Goal: Information Seeking & Learning: Learn about a topic

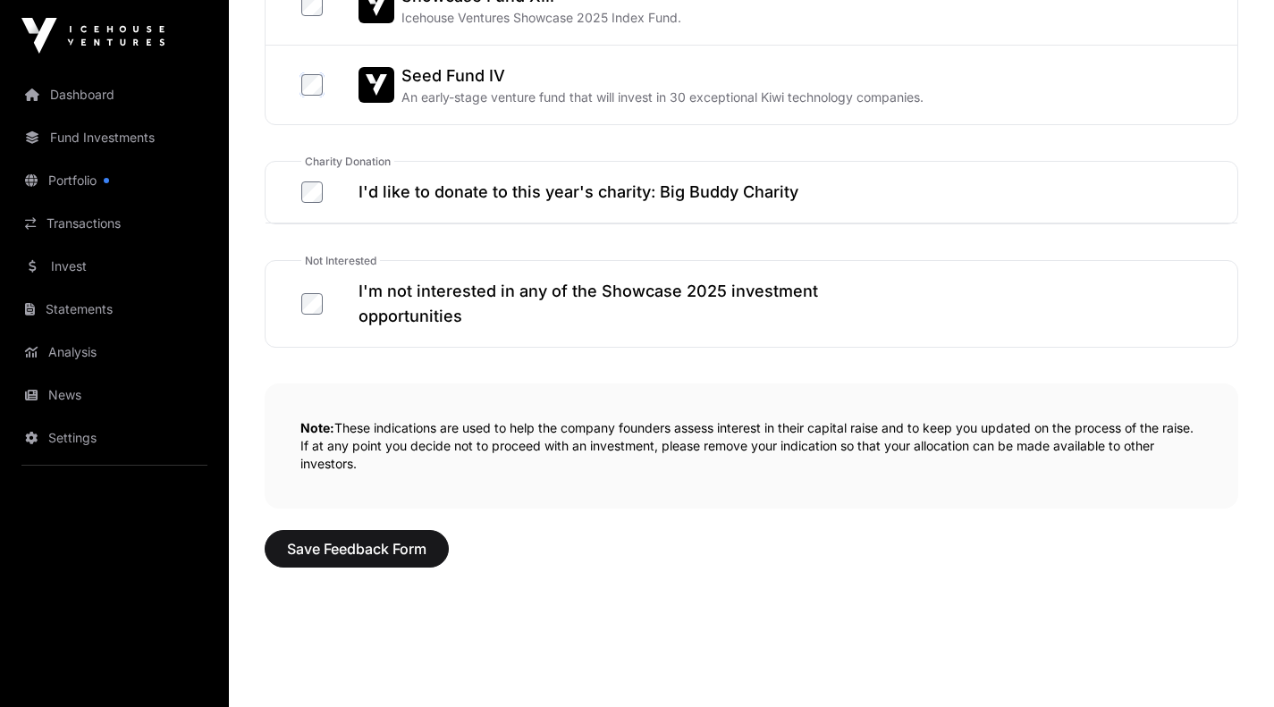
scroll to position [1095, 0]
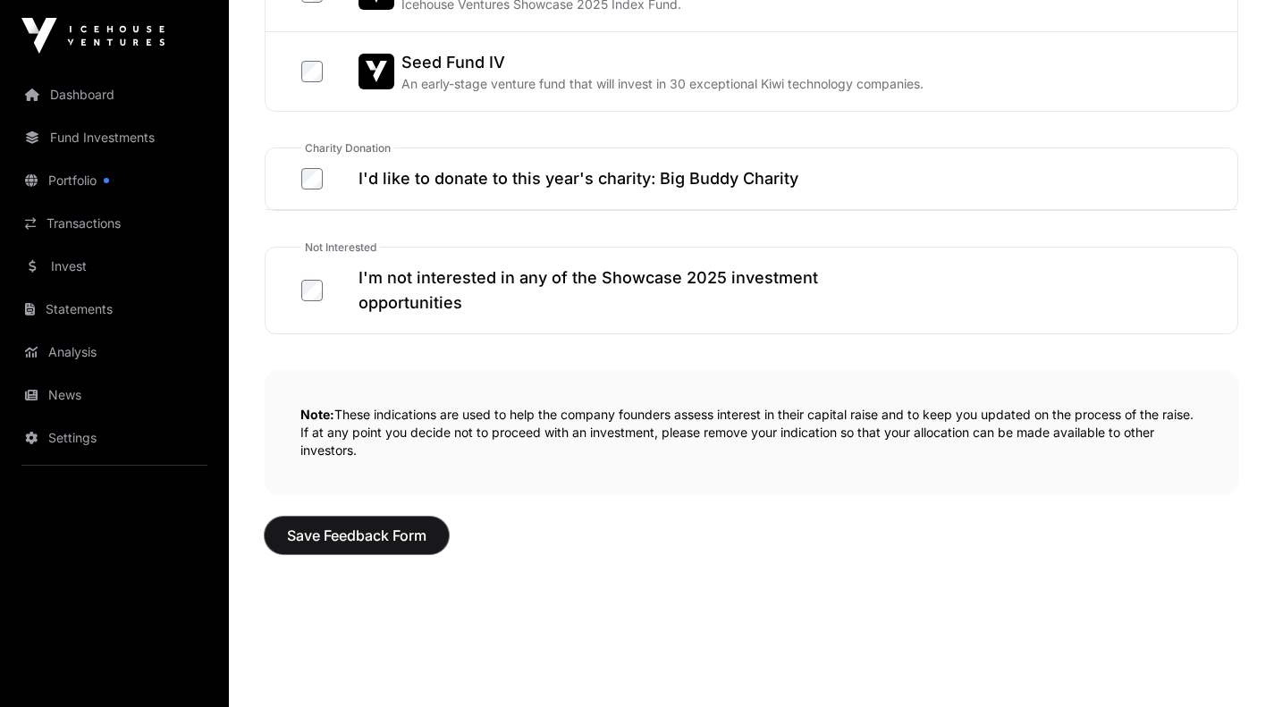
click at [369, 536] on span "Save Feedback Form" at bounding box center [356, 535] width 139 height 21
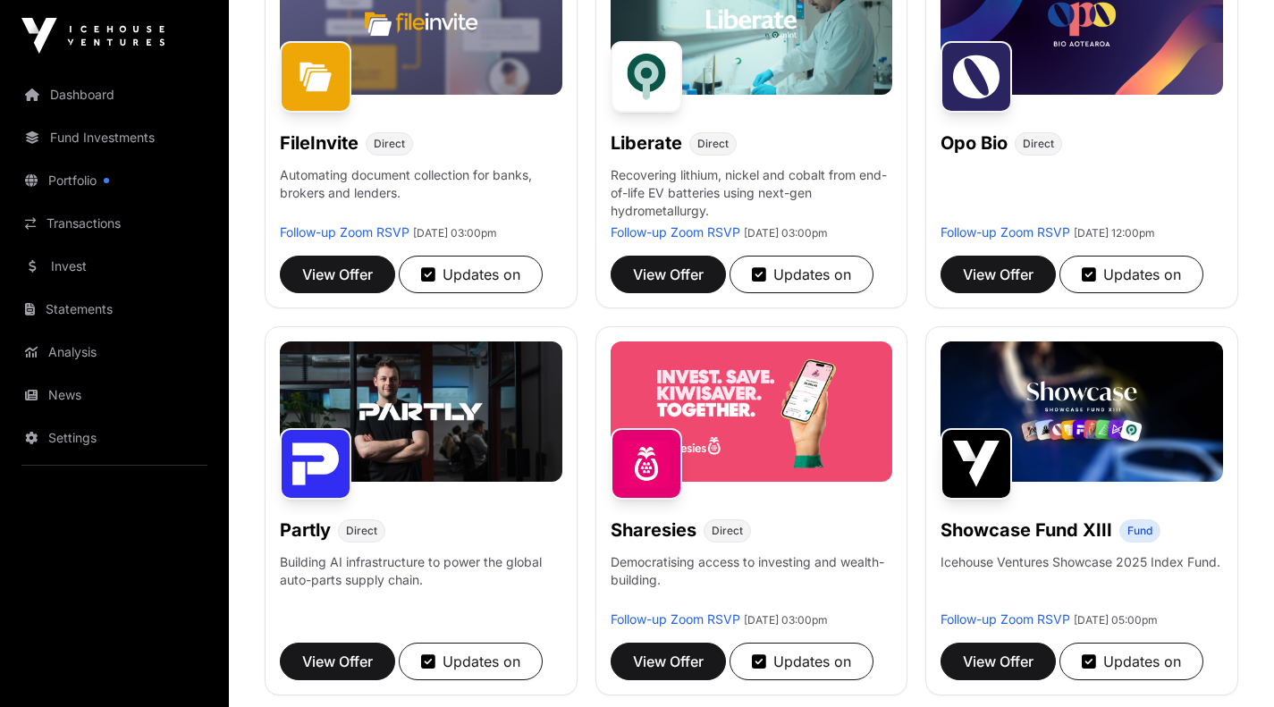
scroll to position [1028, 0]
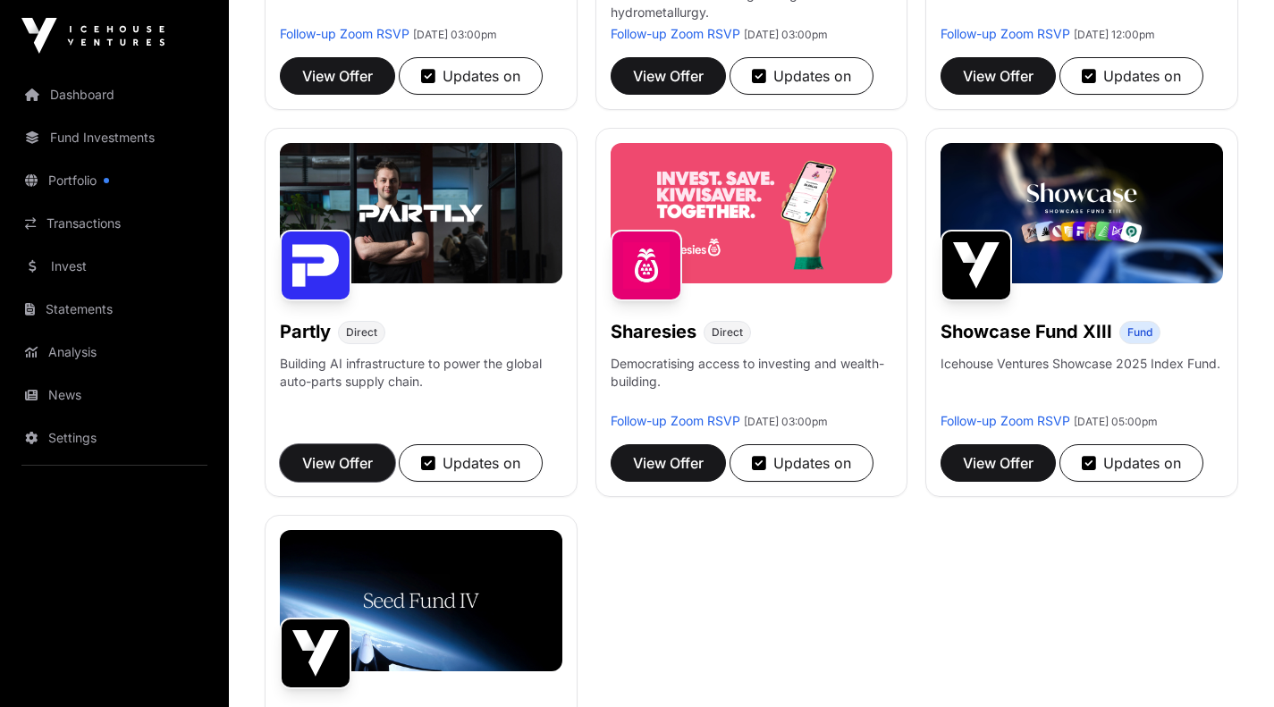
click at [320, 474] on span "View Offer" at bounding box center [337, 462] width 71 height 21
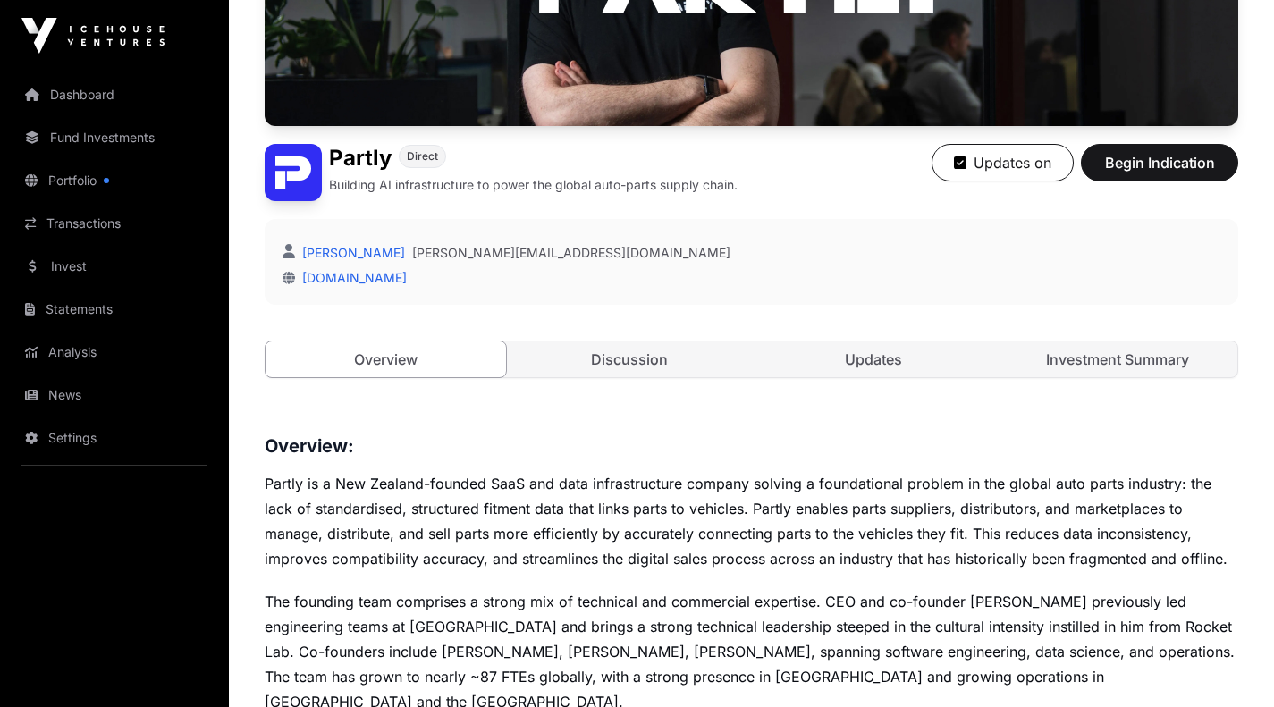
scroll to position [317, 0]
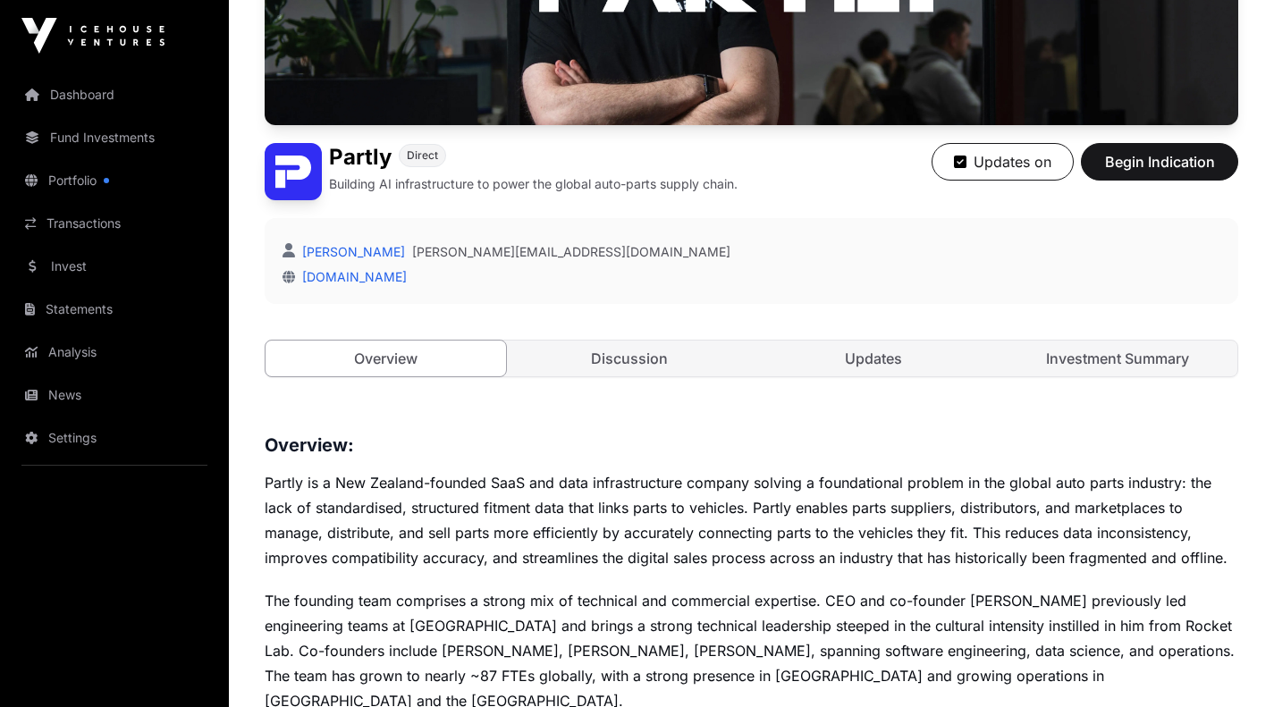
click at [627, 356] on link "Discussion" at bounding box center [629, 359] width 240 height 36
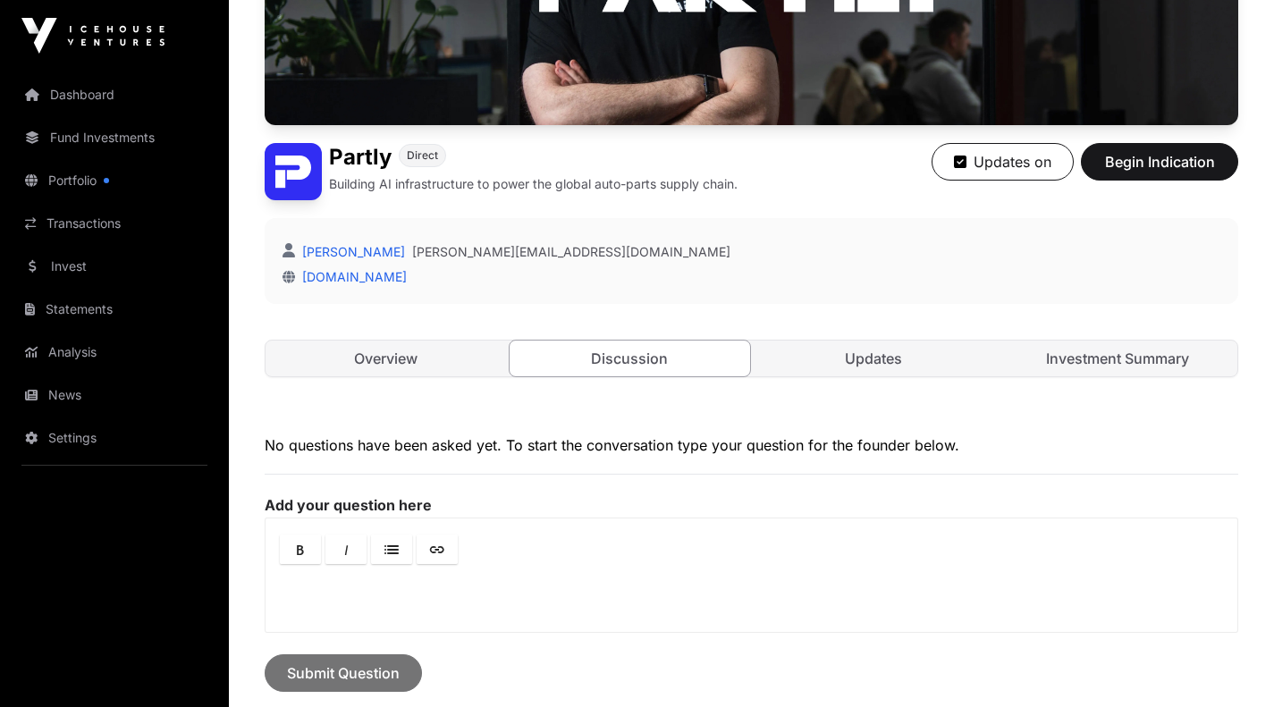
click at [862, 359] on link "Updates" at bounding box center [873, 359] width 240 height 36
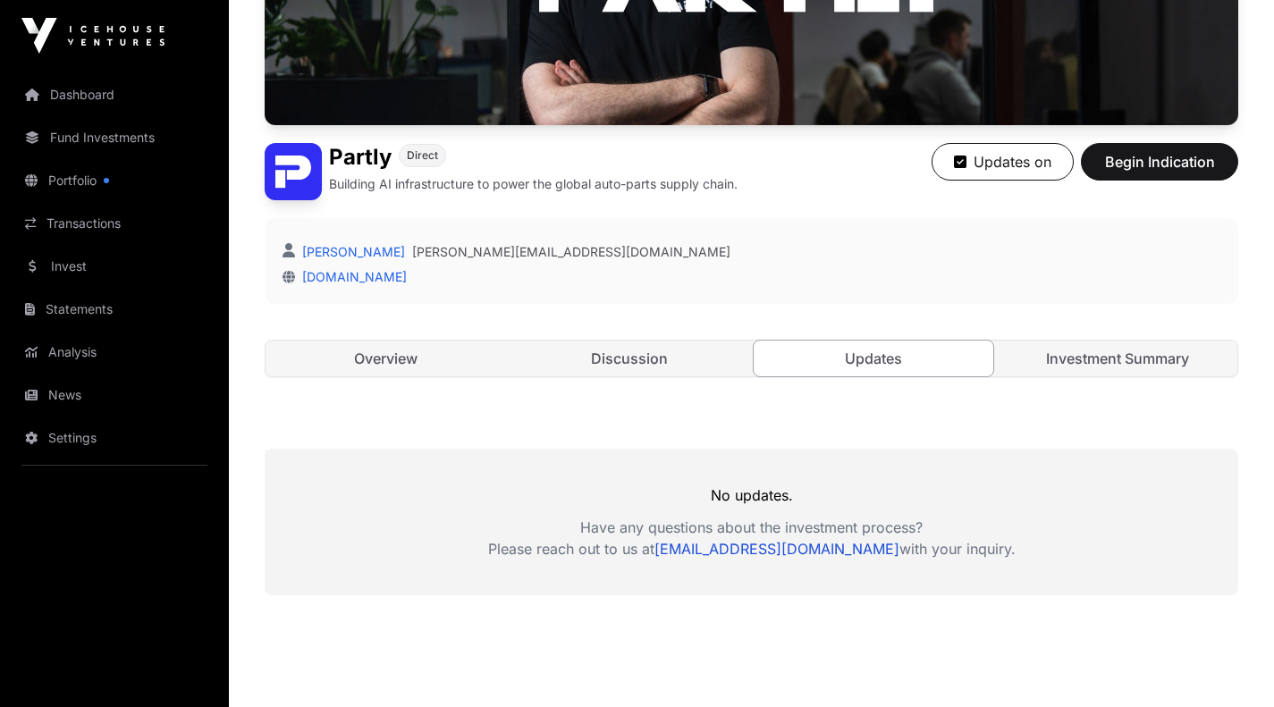
click at [1076, 357] on link "Investment Summary" at bounding box center [1117, 359] width 240 height 36
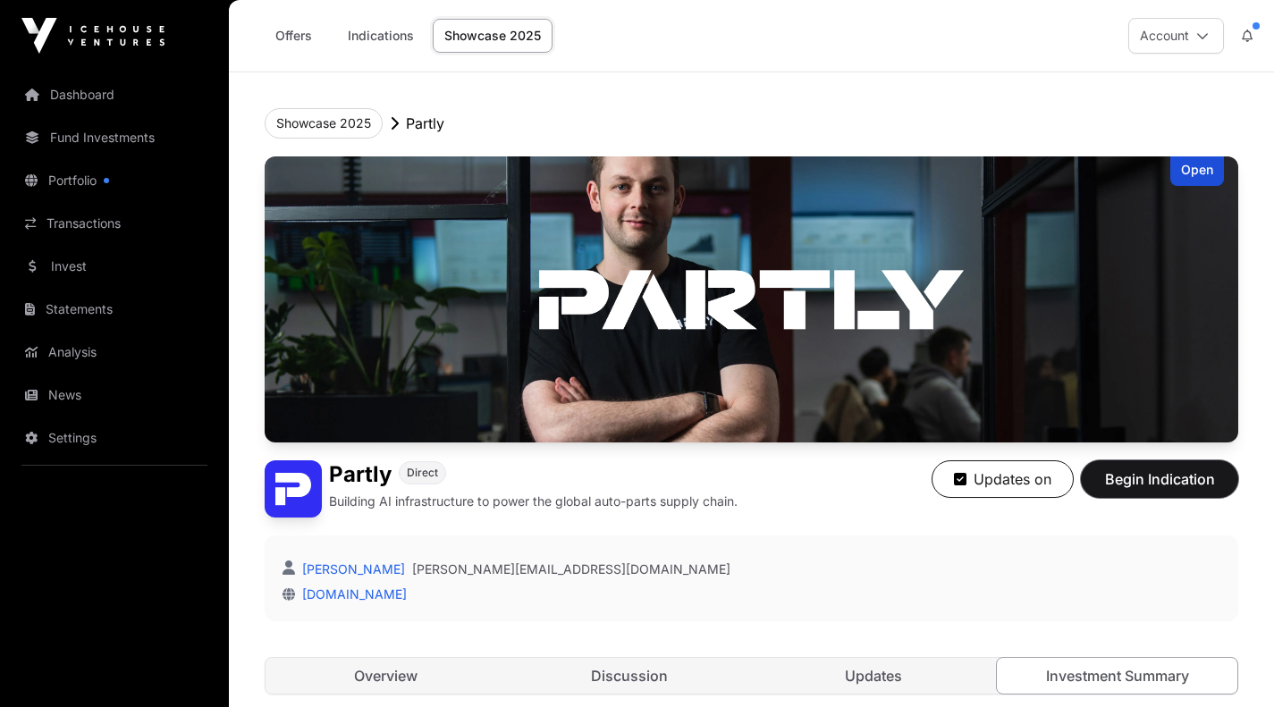
click at [1123, 481] on span "Begin Indication" at bounding box center [1159, 478] width 113 height 21
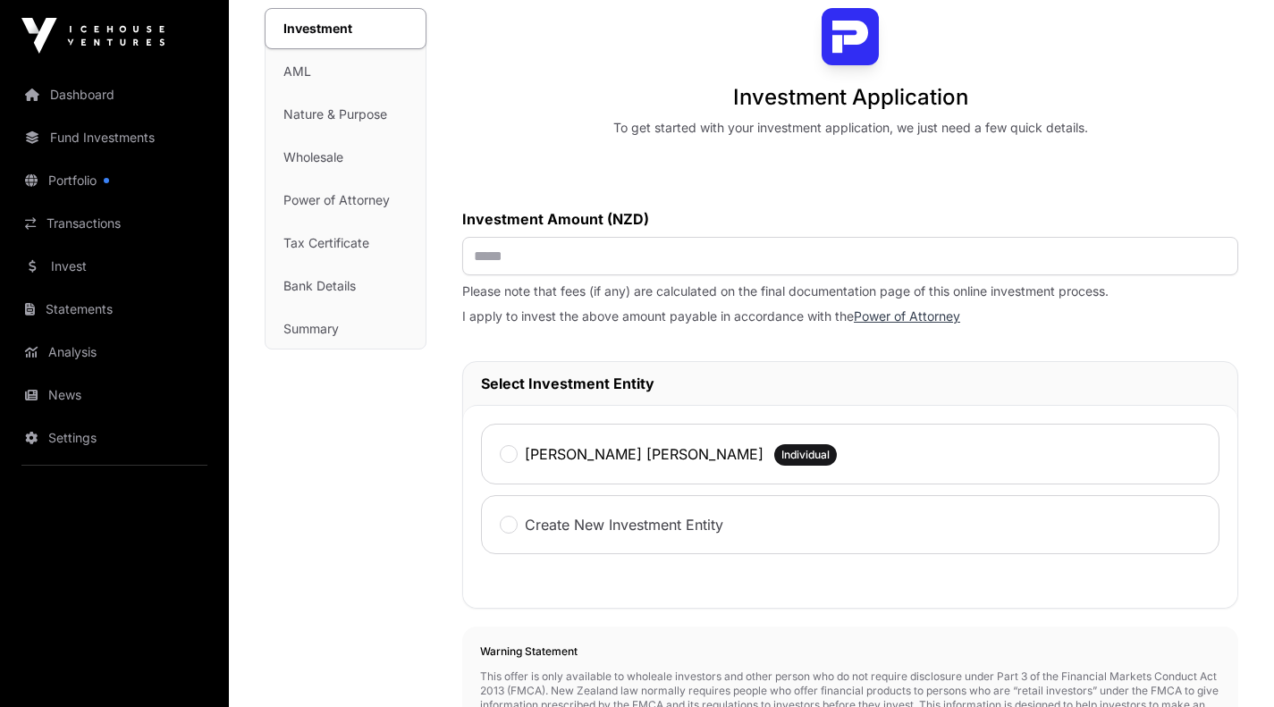
scroll to position [142, 0]
click at [134, 143] on link "Fund Investments" at bounding box center [114, 137] width 200 height 39
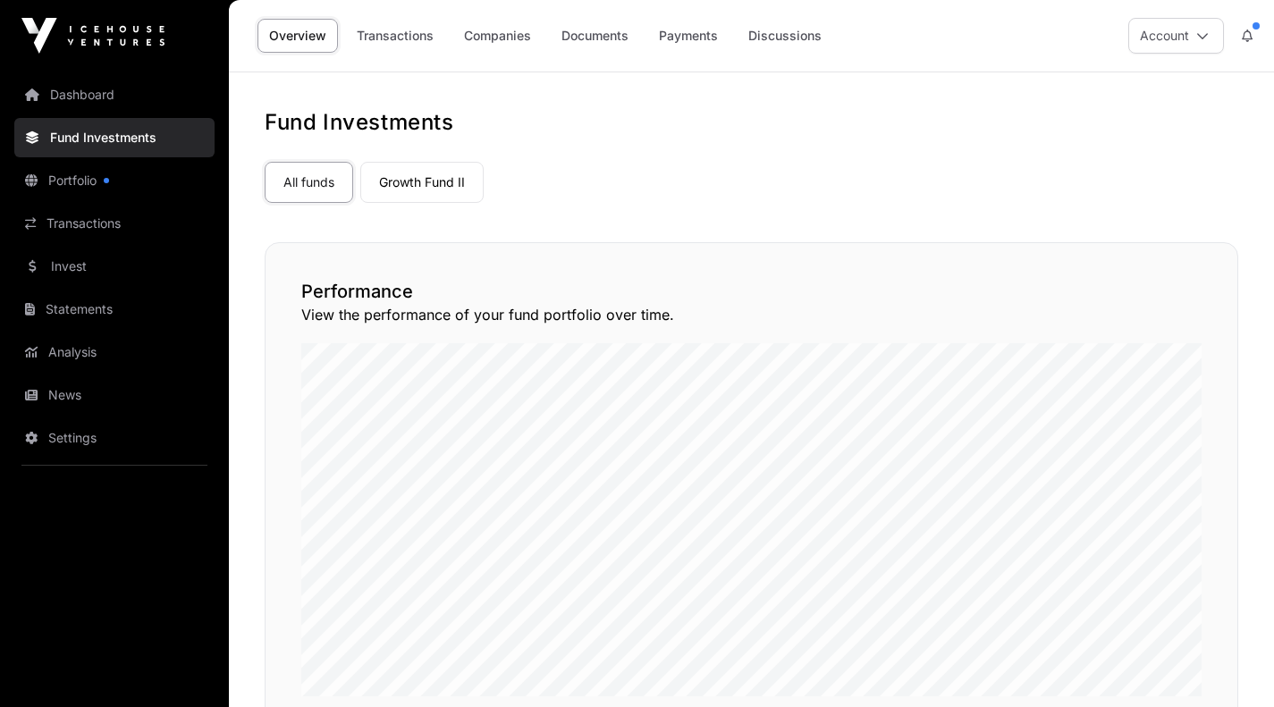
click at [493, 42] on link "Companies" at bounding box center [497, 36] width 90 height 34
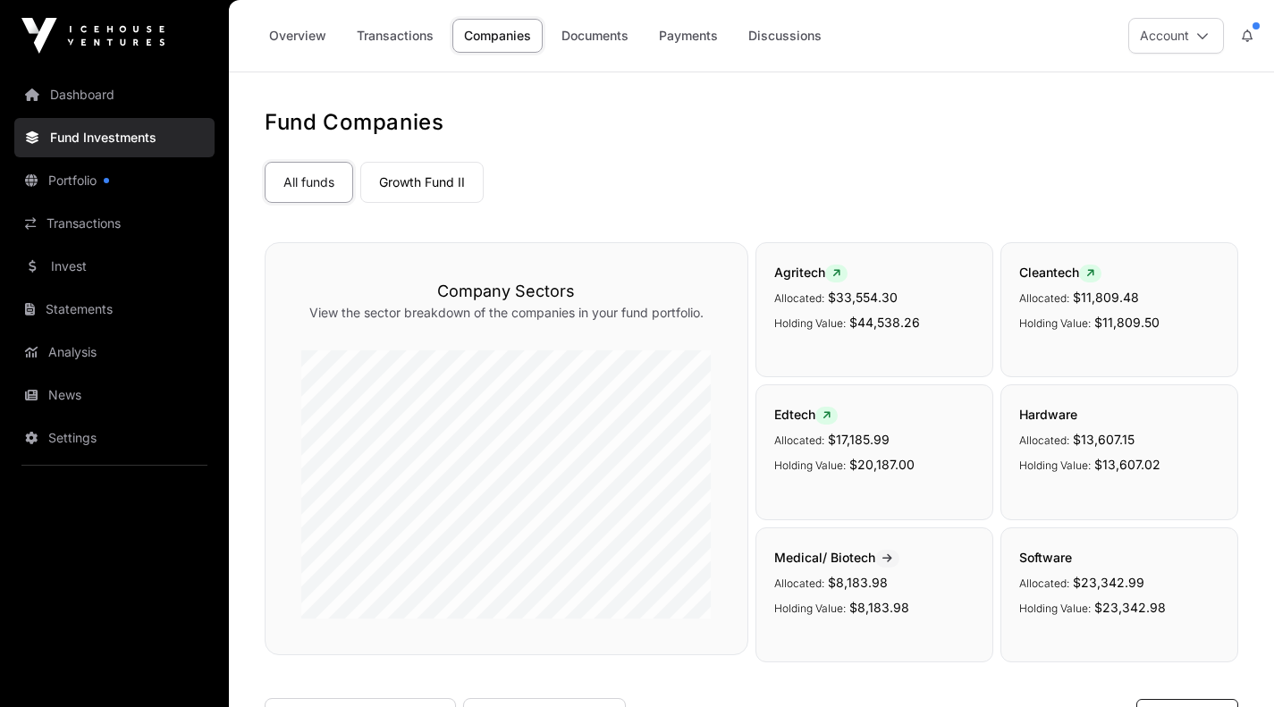
click at [417, 180] on link "Growth Fund II" at bounding box center [421, 182] width 123 height 41
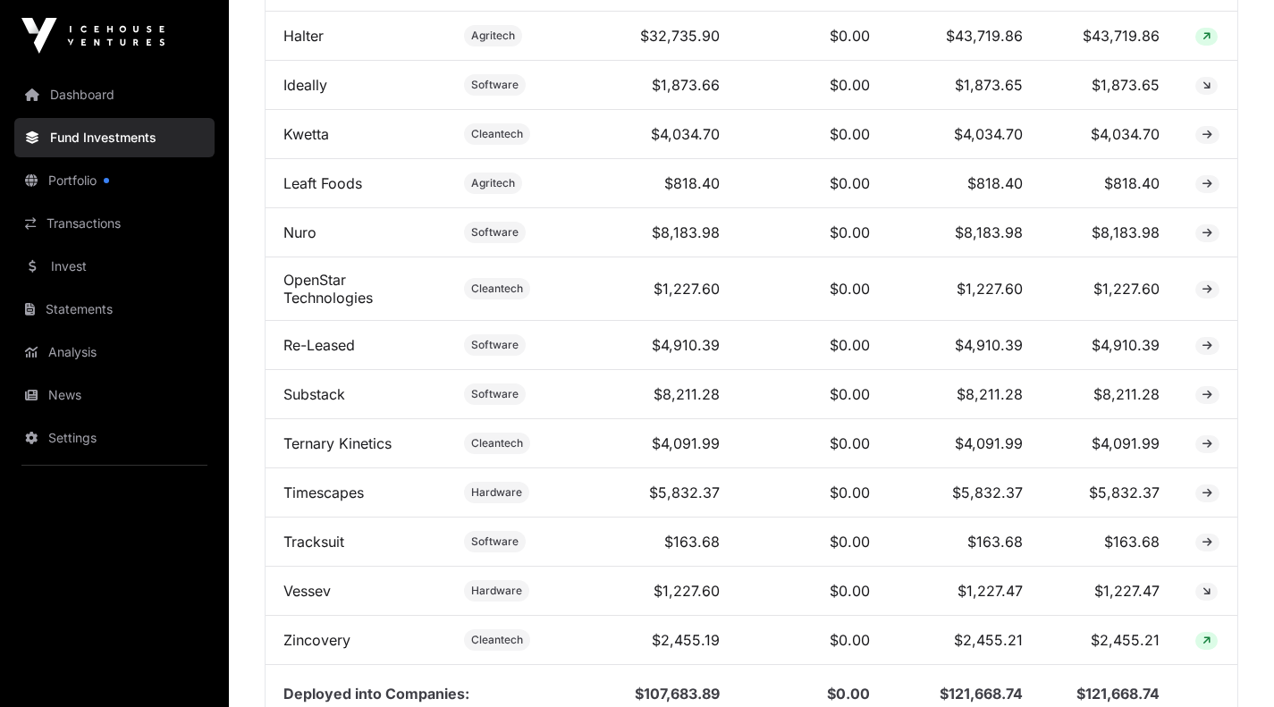
scroll to position [981, 0]
click at [793, 358] on td "$0.00" at bounding box center [812, 343] width 151 height 49
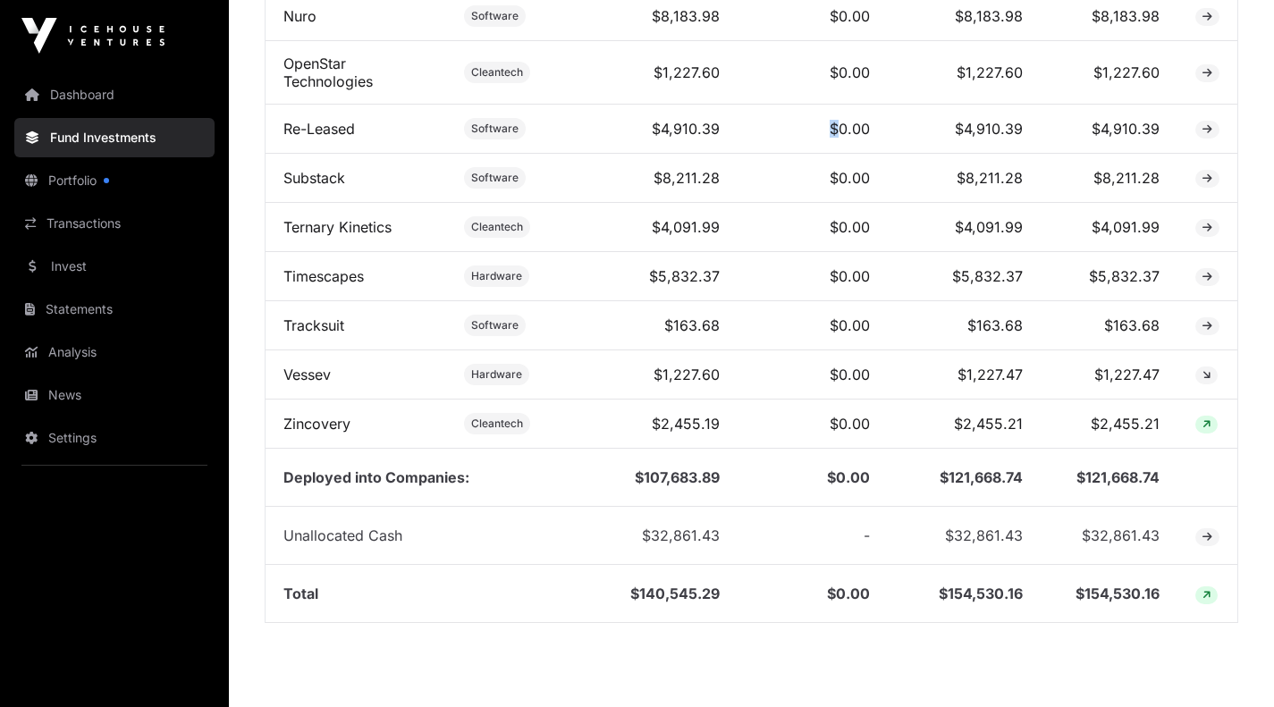
scroll to position [1197, 0]
click at [793, 349] on td "$0.00" at bounding box center [812, 324] width 151 height 49
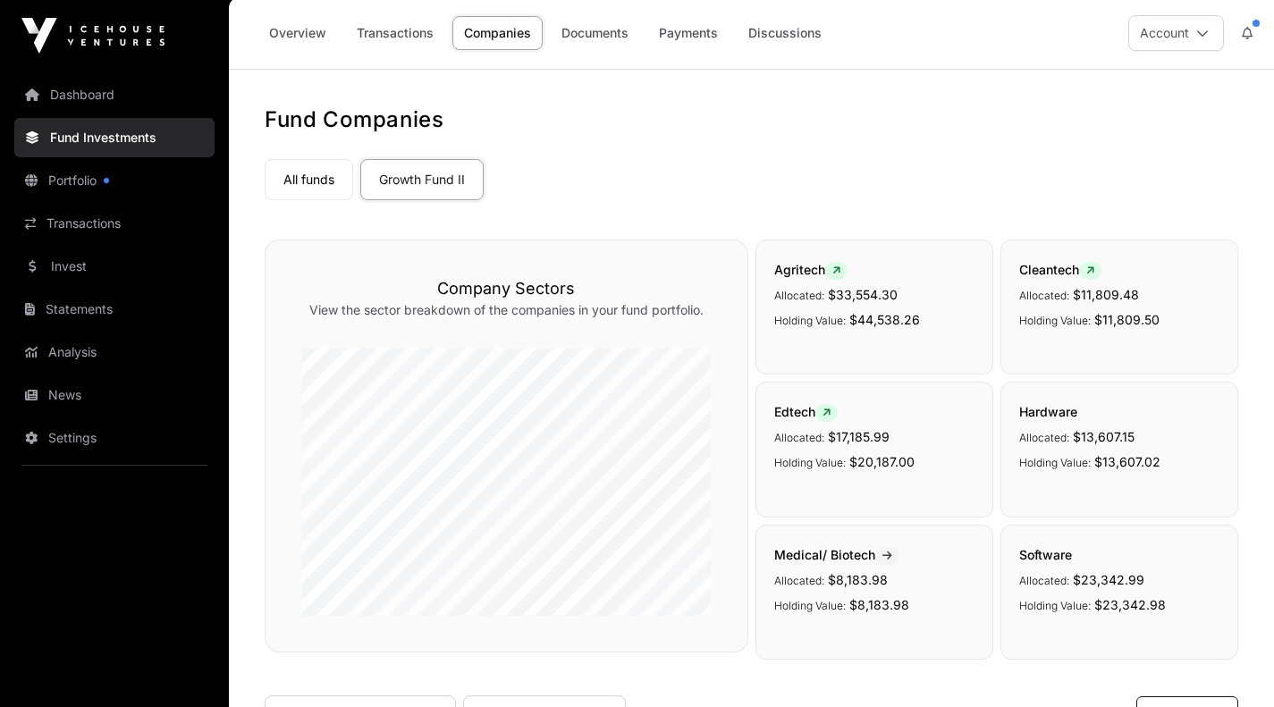
scroll to position [0, 0]
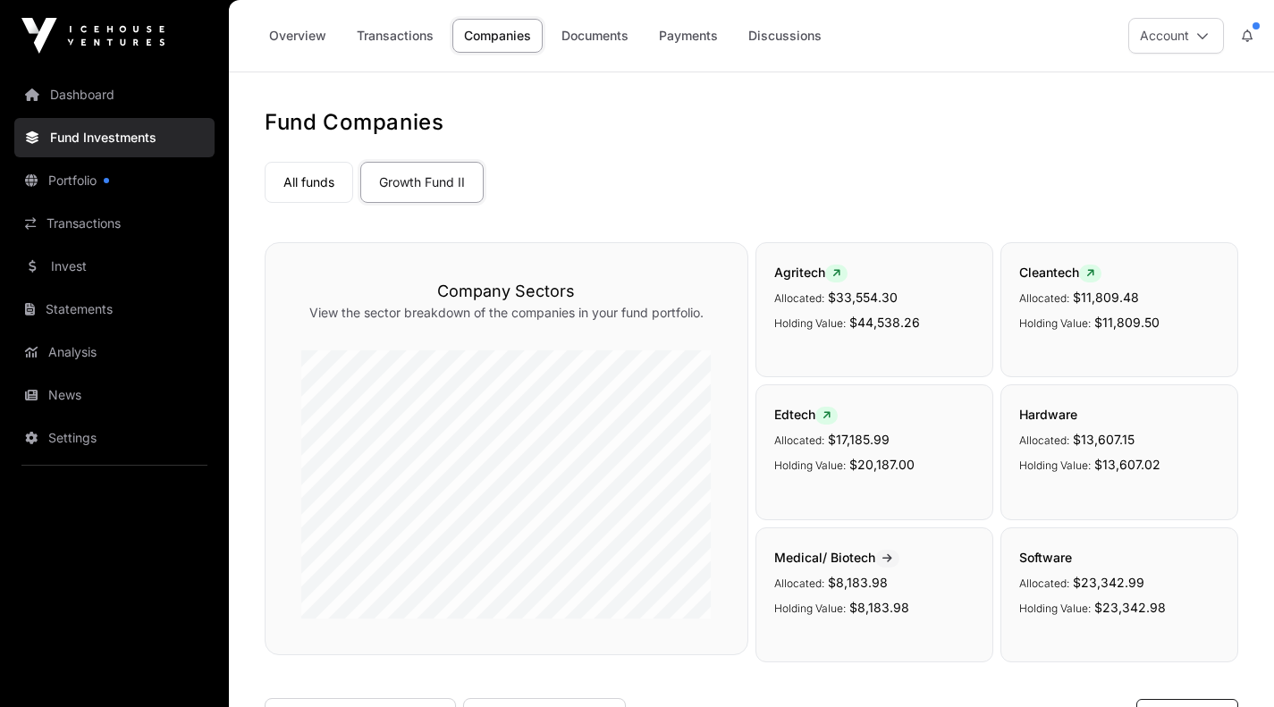
click at [618, 39] on link "Documents" at bounding box center [595, 36] width 90 height 34
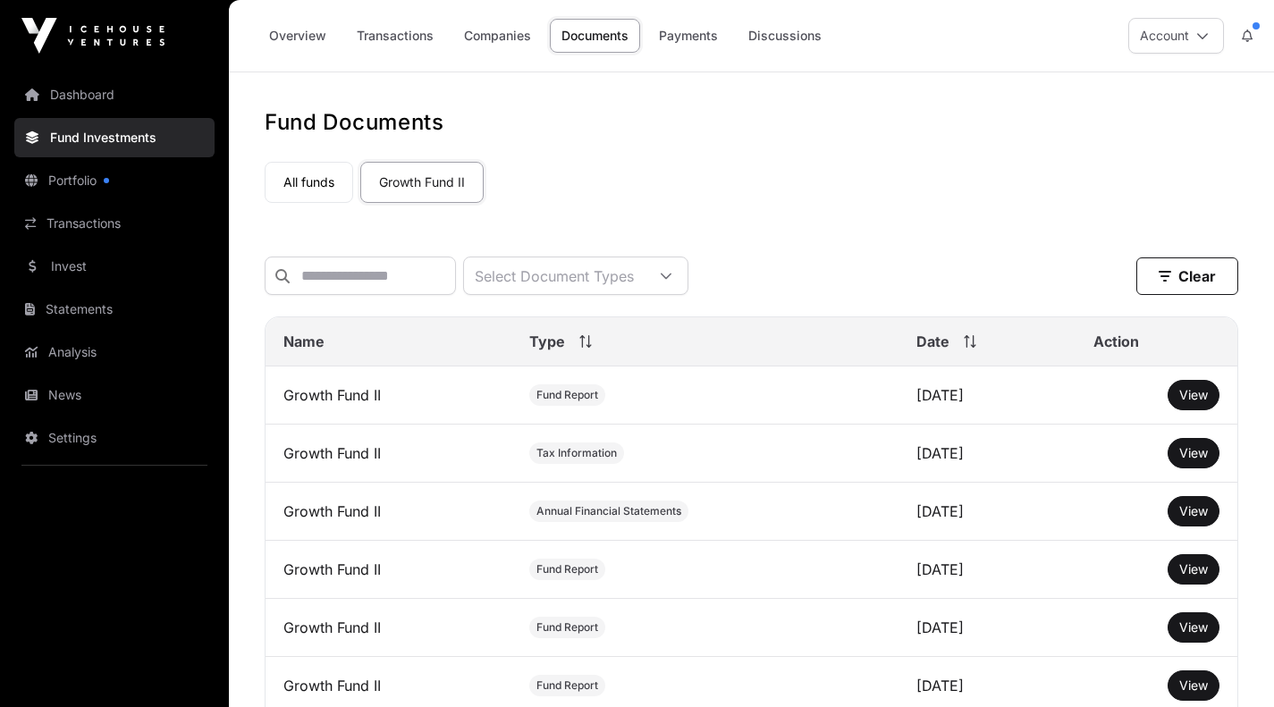
click at [618, 39] on link "Documents" at bounding box center [595, 36] width 90 height 34
click at [691, 34] on link "Payments" at bounding box center [688, 36] width 82 height 34
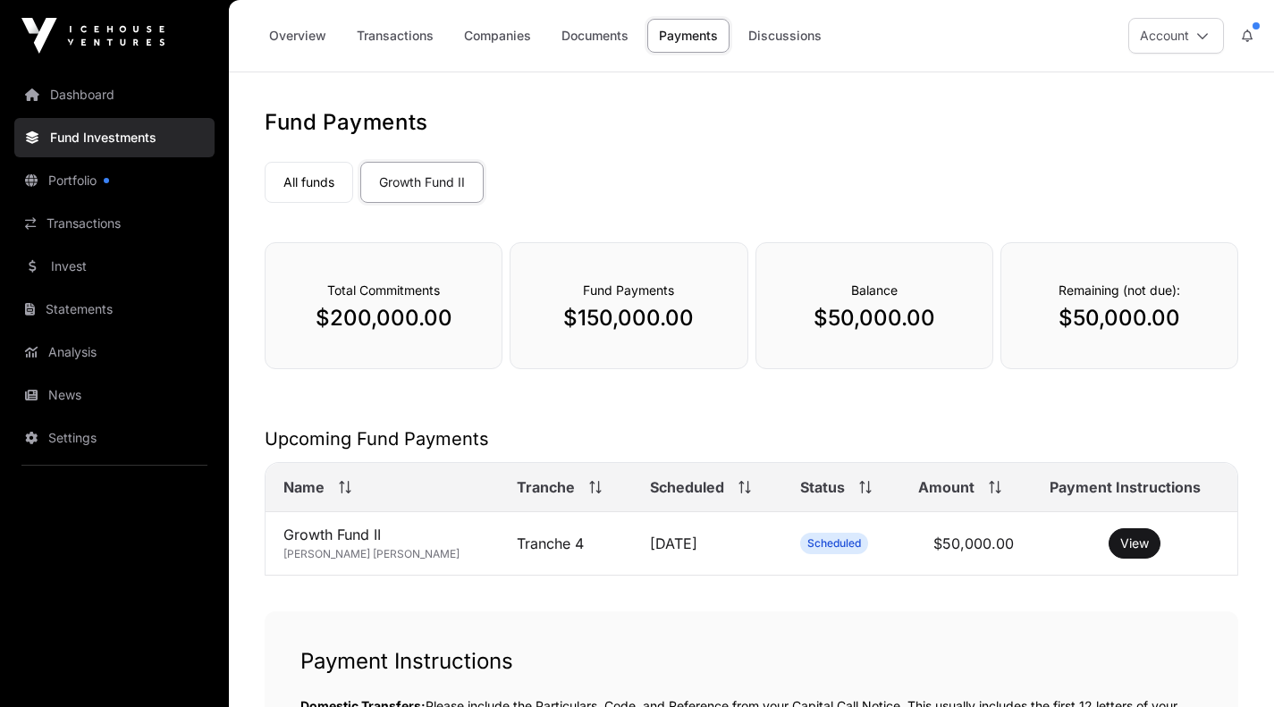
click at [763, 37] on link "Discussions" at bounding box center [785, 36] width 97 height 34
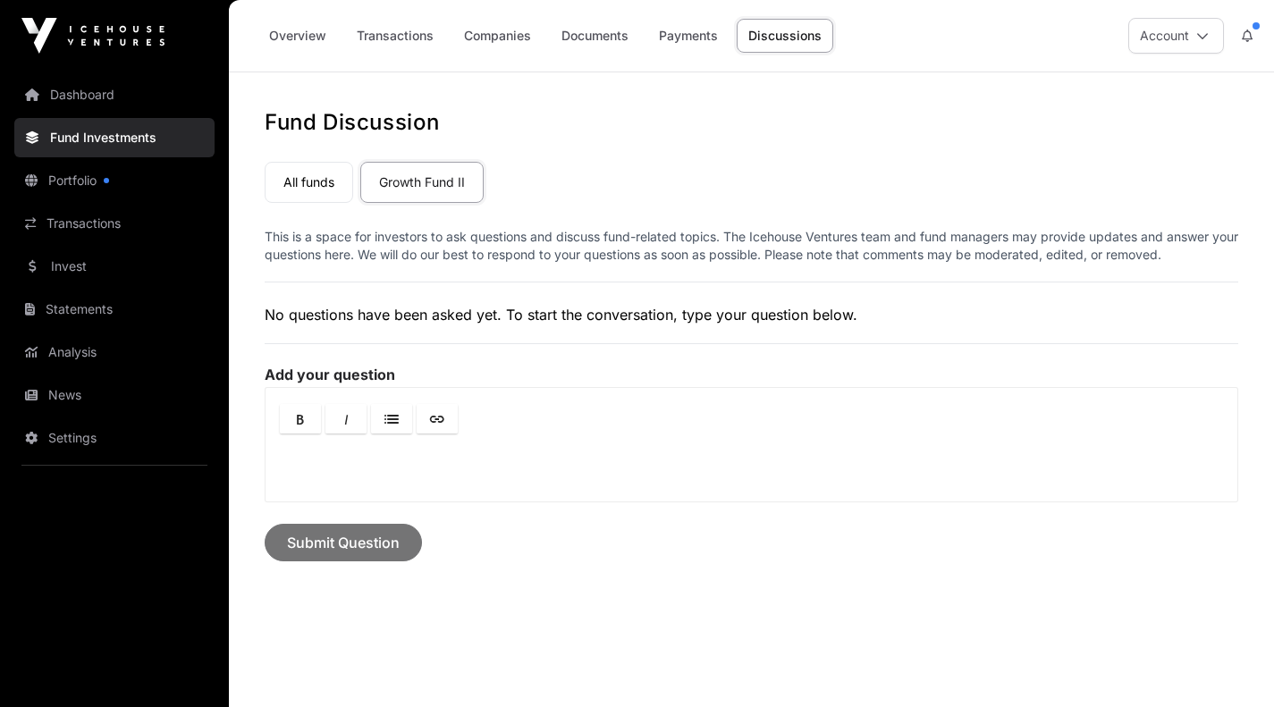
click at [135, 267] on link "Invest" at bounding box center [114, 266] width 200 height 39
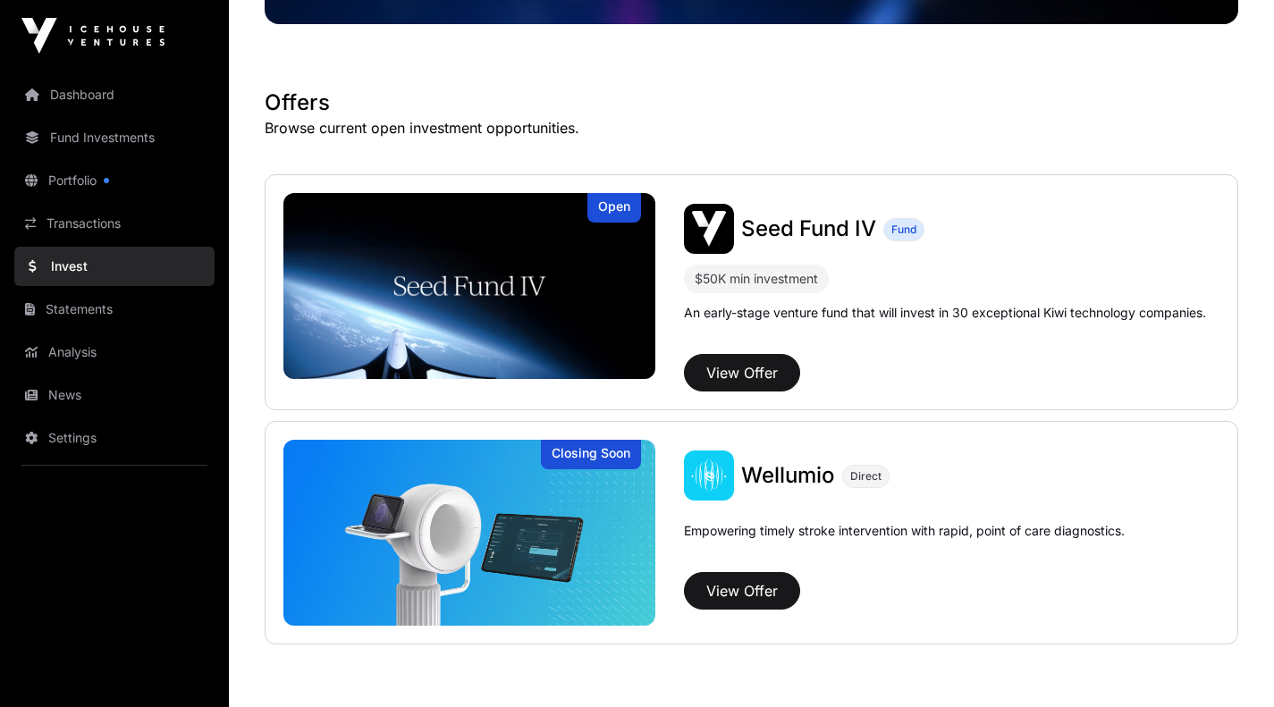
scroll to position [279, 0]
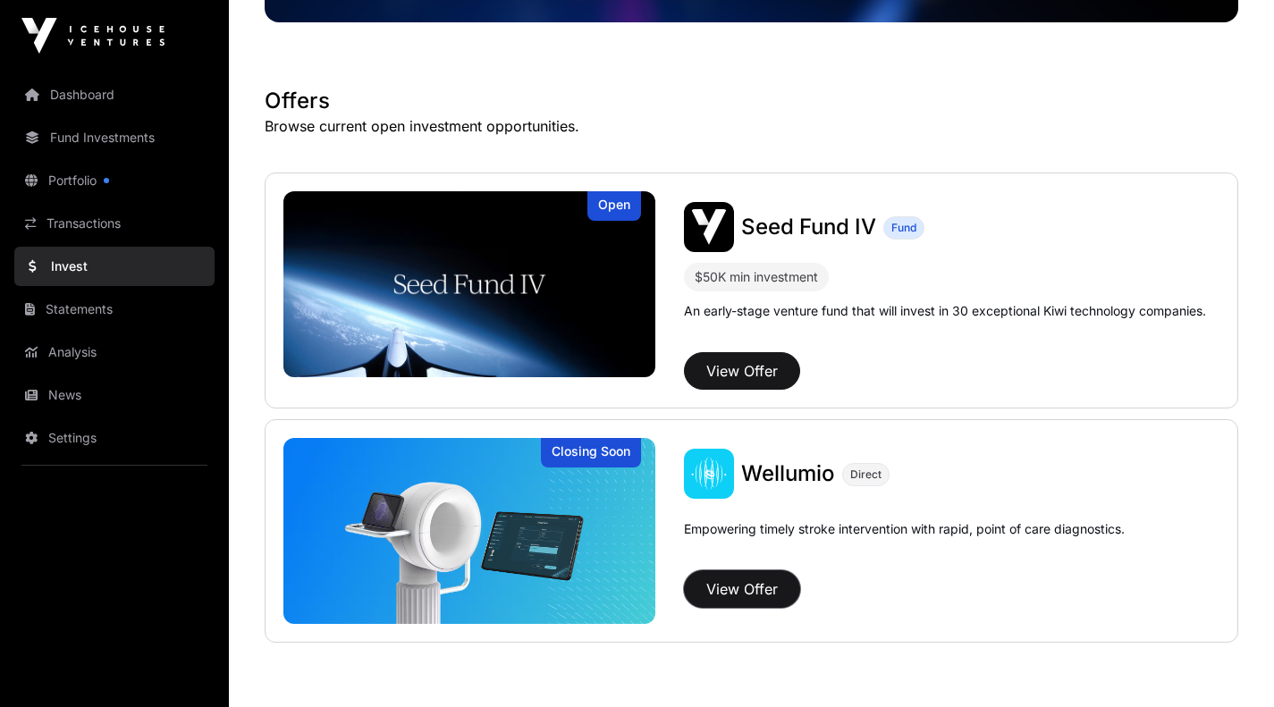
click at [755, 592] on button "View Offer" at bounding box center [742, 589] width 116 height 38
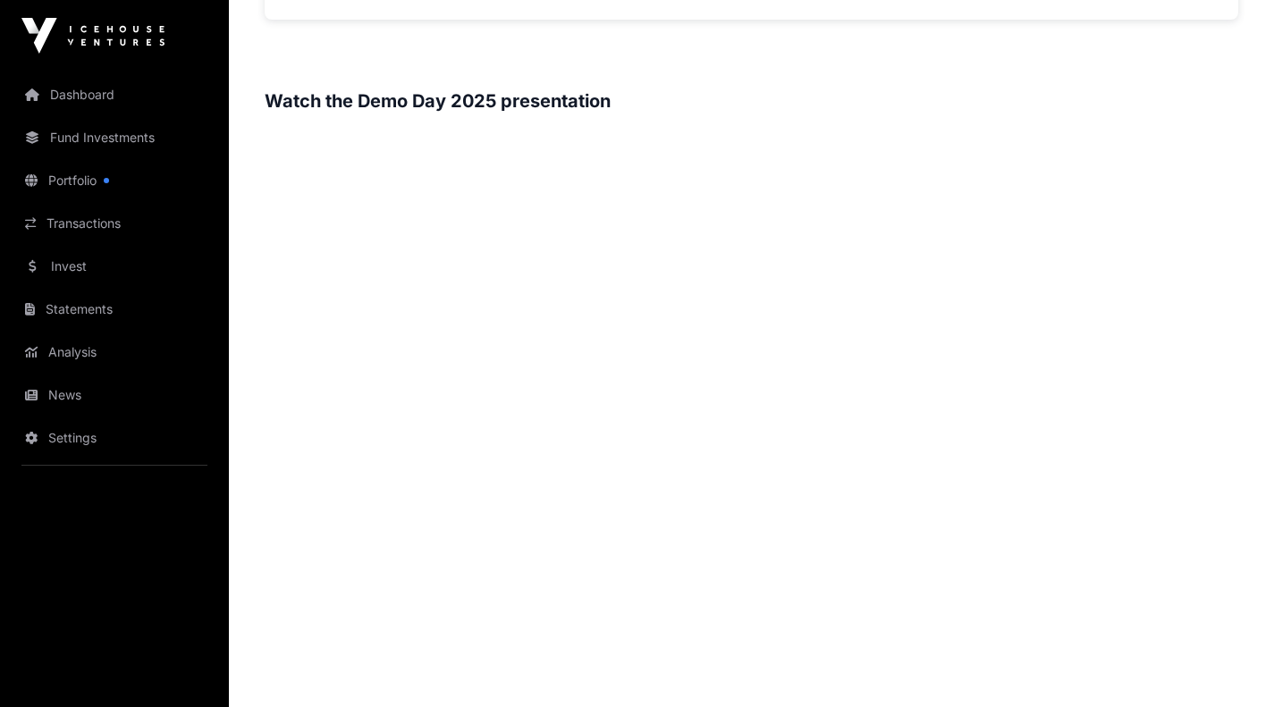
scroll to position [1822, 0]
